Goal: Book appointment/travel/reservation

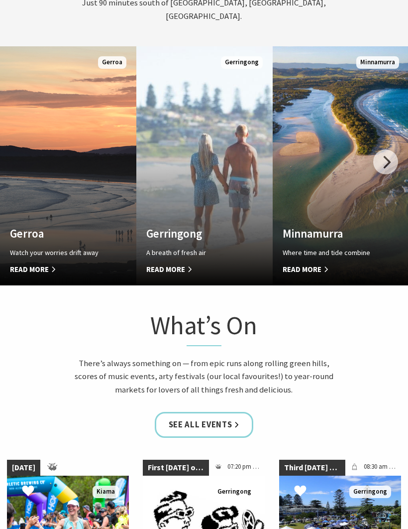
scroll to position [595, 0]
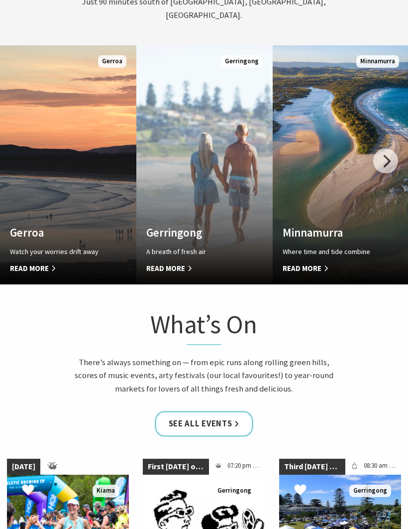
click at [387, 170] on div at bounding box center [385, 161] width 25 height 25
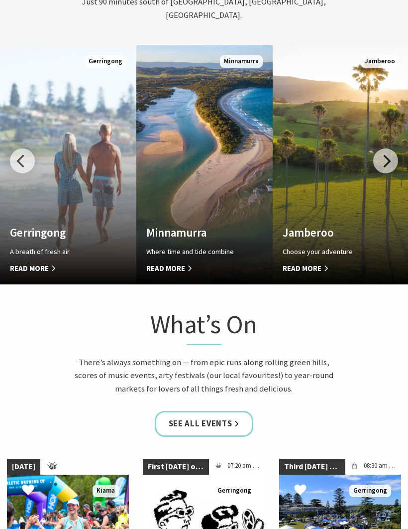
scroll to position [596, 0]
click at [388, 172] on div at bounding box center [385, 160] width 25 height 25
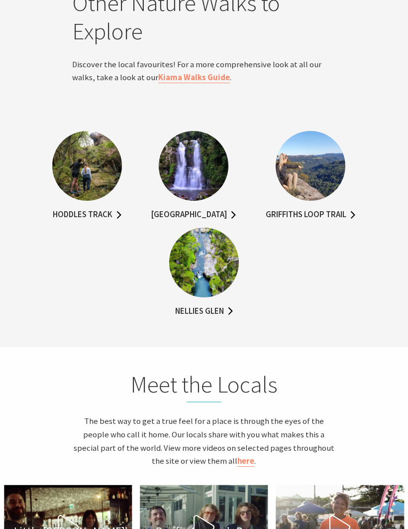
scroll to position [2333, 0]
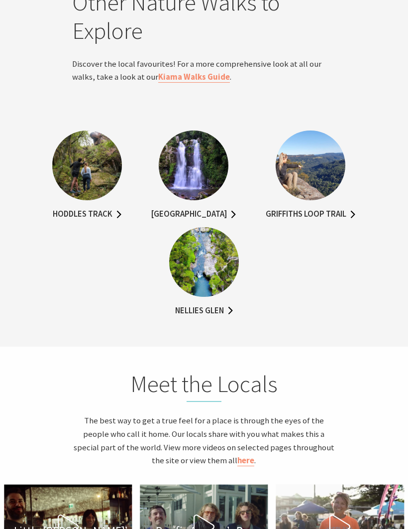
click at [219, 221] on link "Minnamurra Falls Walk" at bounding box center [193, 215] width 85 height 14
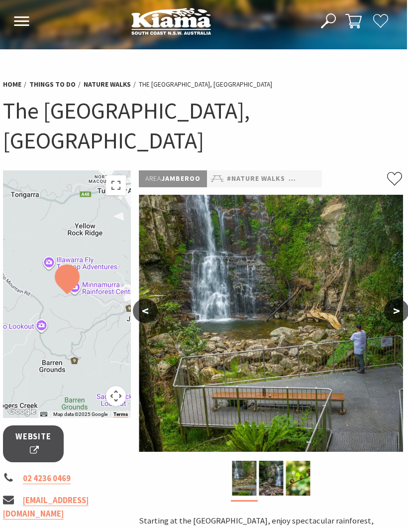
scroll to position [0, 0]
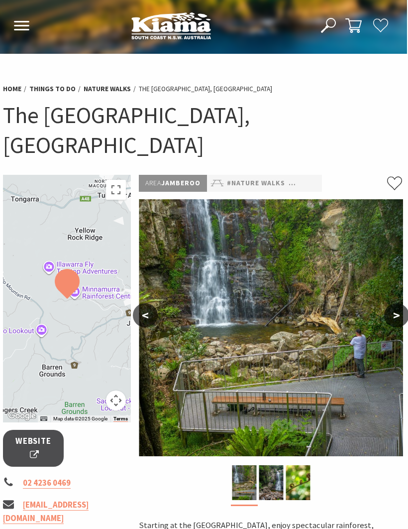
click at [22, 34] on button "Open Nav" at bounding box center [21, 26] width 21 height 16
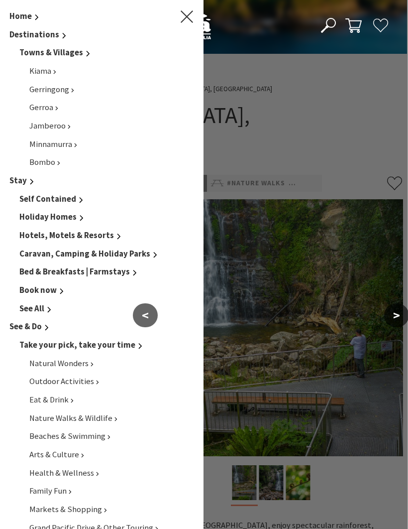
scroll to position [0, 1]
click at [45, 66] on span "Kiama" at bounding box center [41, 71] width 22 height 10
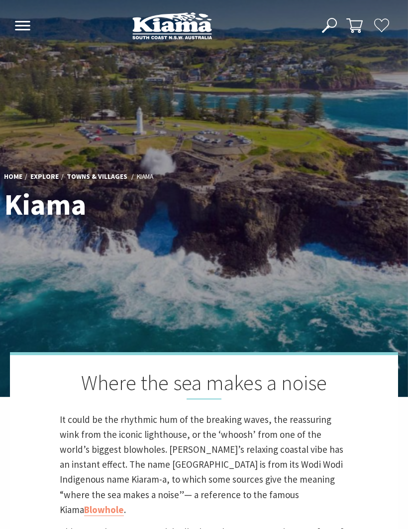
click at [19, 24] on icon at bounding box center [22, 25] width 16 height 9
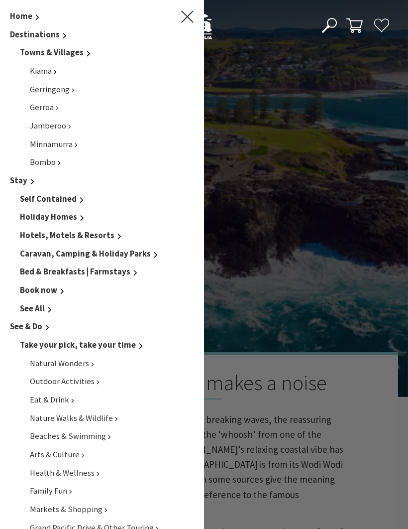
scroll to position [2, 402]
click at [53, 218] on span "Holiday Homes" at bounding box center [48, 217] width 57 height 10
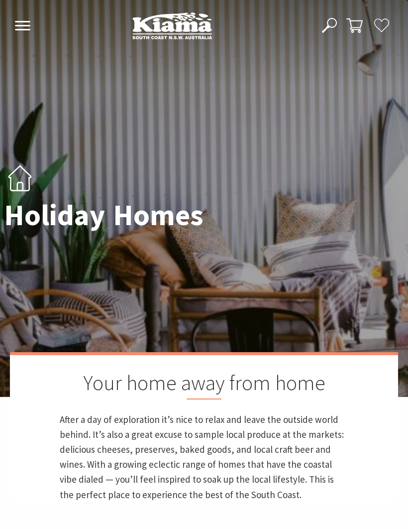
click at [27, 22] on use at bounding box center [22, 25] width 15 height 9
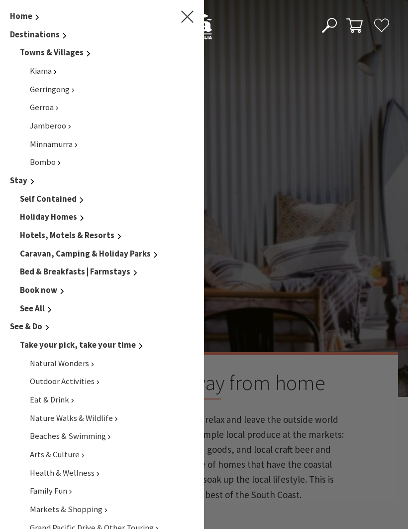
click at [66, 231] on span "Hotels, Motels & Resorts" at bounding box center [67, 235] width 95 height 10
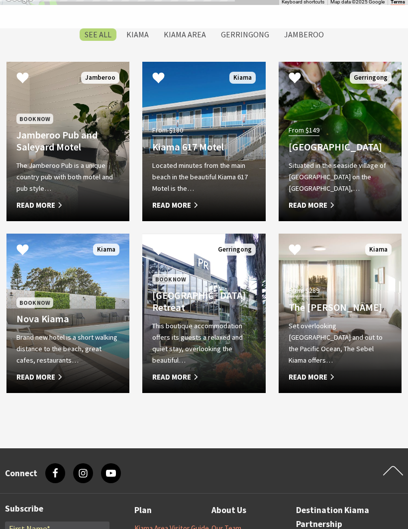
scroll to position [855, 0]
click at [66, 168] on div "Book Now Jamberoo Pub and Saleyard Motel The Jamberoo Pub is a unique country p…" at bounding box center [67, 161] width 123 height 99
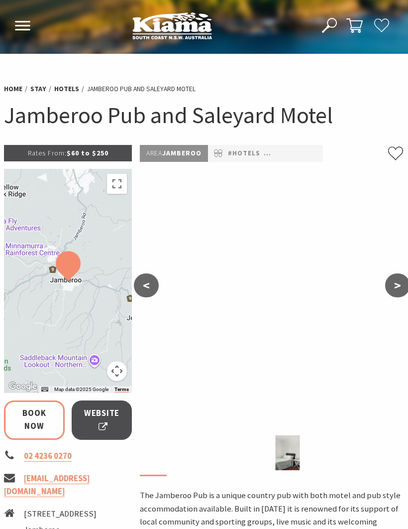
select select "3"
select select "2"
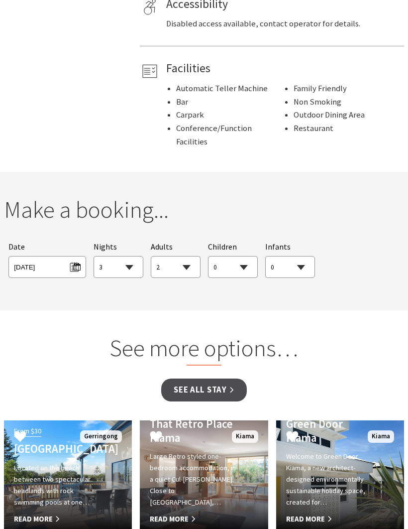
scroll to position [697, 0]
click at [73, 259] on span "Thu 04/09/2025" at bounding box center [47, 265] width 66 height 13
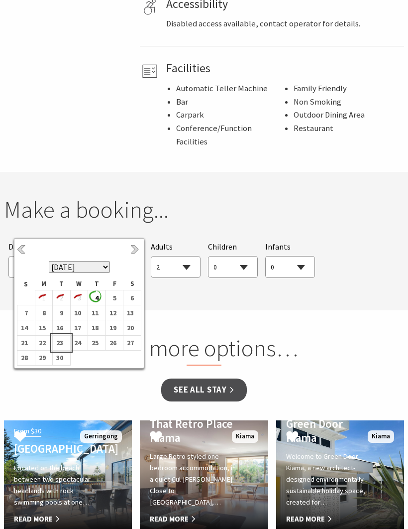
click at [61, 343] on b "23" at bounding box center [59, 342] width 13 height 13
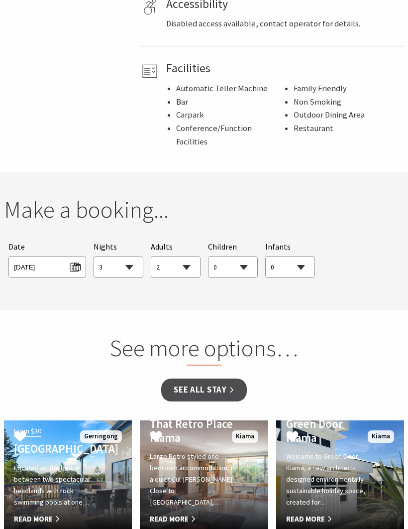
click at [134, 256] on select "1 2 3 4 5 6 7 8 9 10 11 12 13 14 15 16 17 18 19 20 21 22 23 24 25 26 27 28 29 30" at bounding box center [118, 267] width 49 height 22
select select "1"
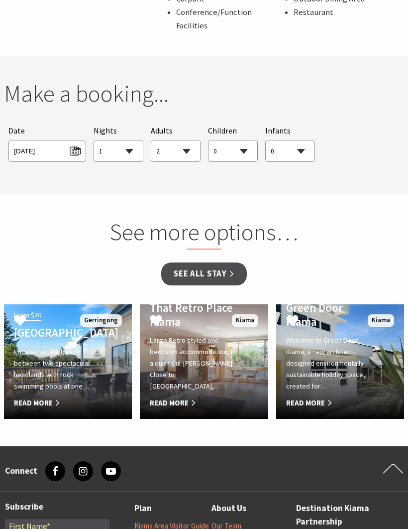
scroll to position [818, 0]
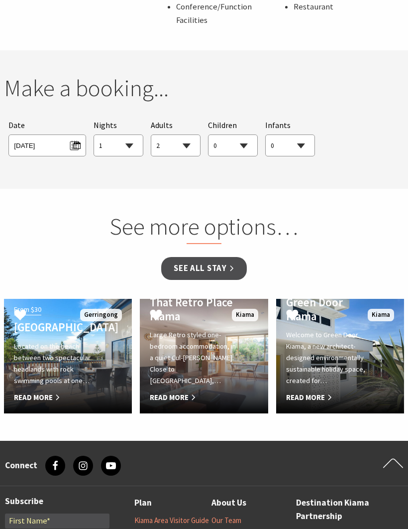
click at [201, 212] on h2 "See more options…" at bounding box center [203, 228] width 253 height 32
click at [198, 257] on link "See all Stay" at bounding box center [203, 268] width 85 height 23
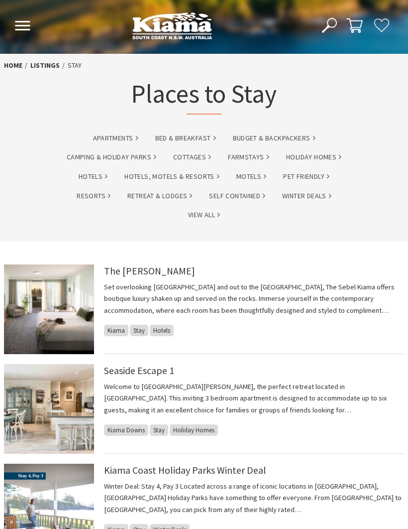
click at [17, 23] on use at bounding box center [22, 25] width 15 height 9
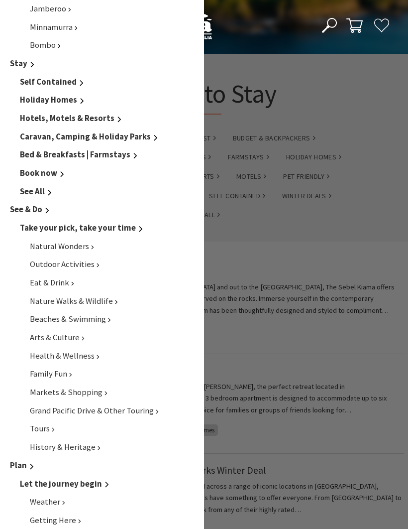
scroll to position [117, 0]
click at [70, 232] on li "Take your pick, take your time Natural Wonders Outdoor Activities Eat & Drink N…" at bounding box center [107, 337] width 174 height 232
click at [70, 240] on span "Natural Wonders" at bounding box center [59, 245] width 59 height 10
click at [61, 331] on span "Arts & Culture" at bounding box center [55, 336] width 50 height 10
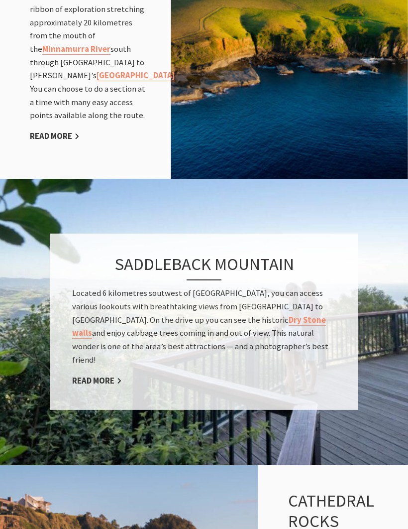
scroll to position [1325, 0]
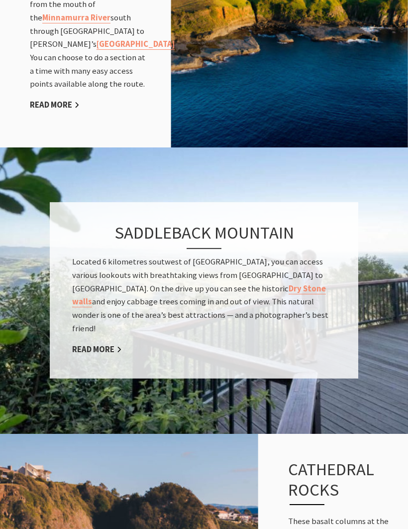
click at [155, 304] on link "Dry Stone walls" at bounding box center [199, 296] width 254 height 24
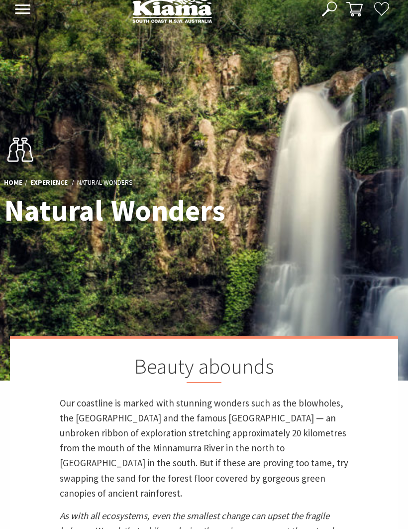
scroll to position [0, 0]
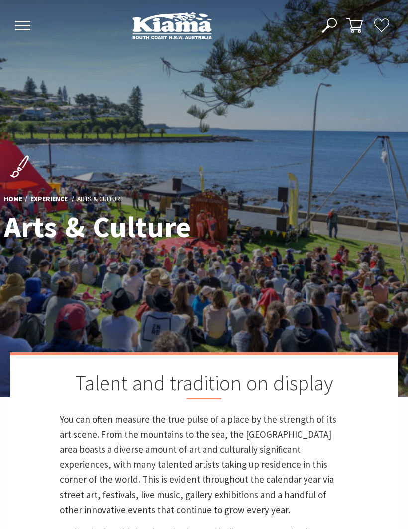
click at [12, 20] on button "Open Nav" at bounding box center [22, 26] width 21 height 16
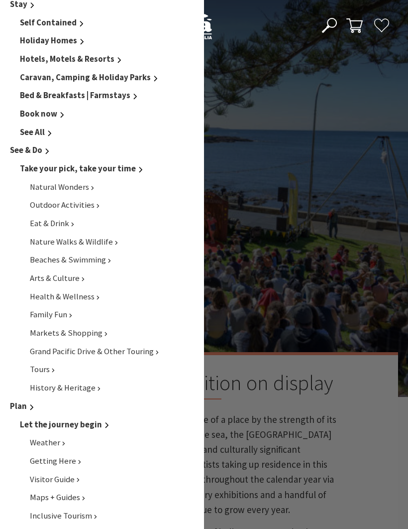
scroll to position [177, 0]
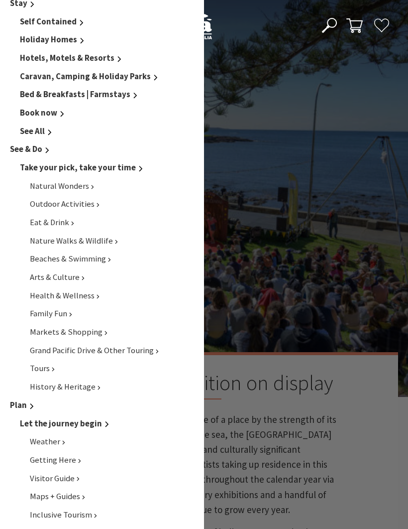
click at [114, 345] on span "Grand Pacific Drive & Other Touring" at bounding box center [92, 350] width 124 height 10
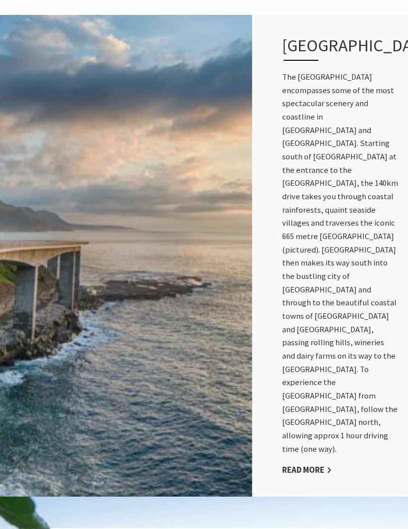
scroll to position [592, 0]
click at [319, 464] on link "Read More" at bounding box center [307, 469] width 50 height 11
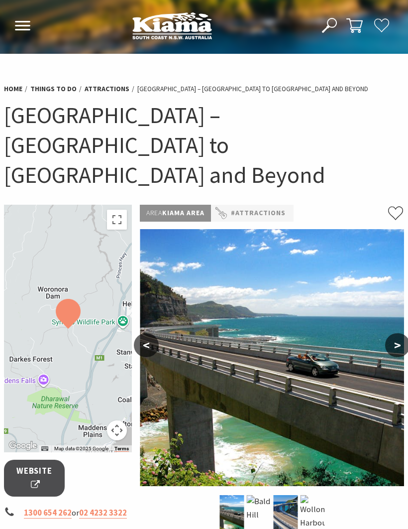
click at [26, 24] on icon at bounding box center [22, 25] width 16 height 9
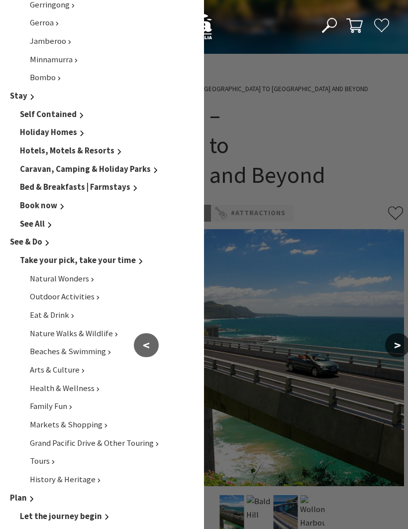
scroll to position [85, 0]
click at [108, 437] on span "Grand Pacific Drive & Other Touring" at bounding box center [92, 442] width 124 height 10
click at [114, 437] on span "Grand Pacific Drive & Other Touring" at bounding box center [92, 442] width 124 height 10
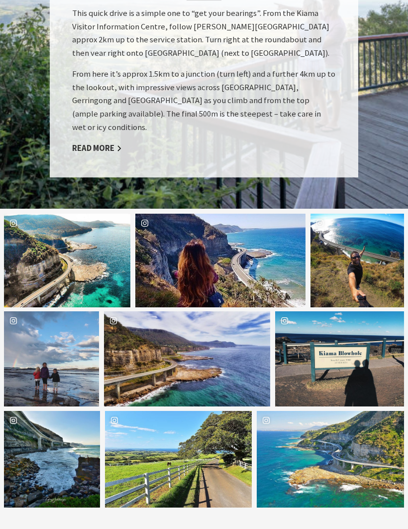
scroll to position [1165, 0]
click at [88, 221] on div "Location Sea Cliff Bridge" at bounding box center [109, 261] width 42 height 94
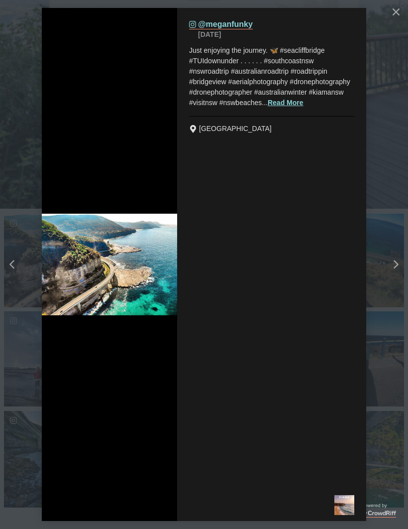
click at [261, 286] on div "Instagram (opens in a new tab) @meganfunky September 2 Just enjoying the journe…" at bounding box center [271, 248] width 189 height 480
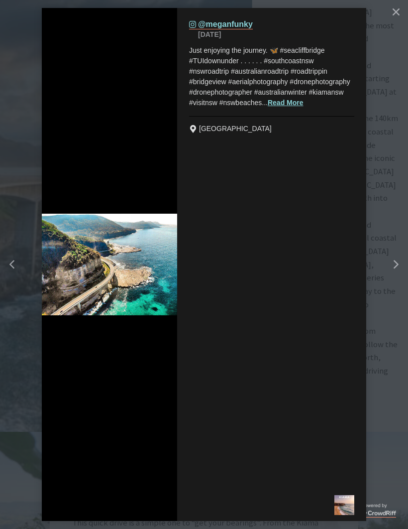
scroll to position [655, 0]
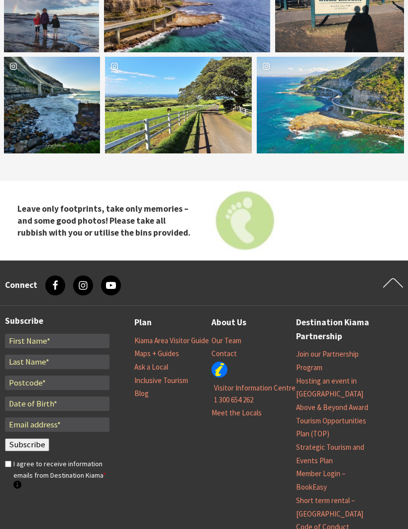
scroll to position [1536, 0]
